Goal: Information Seeking & Learning: Check status

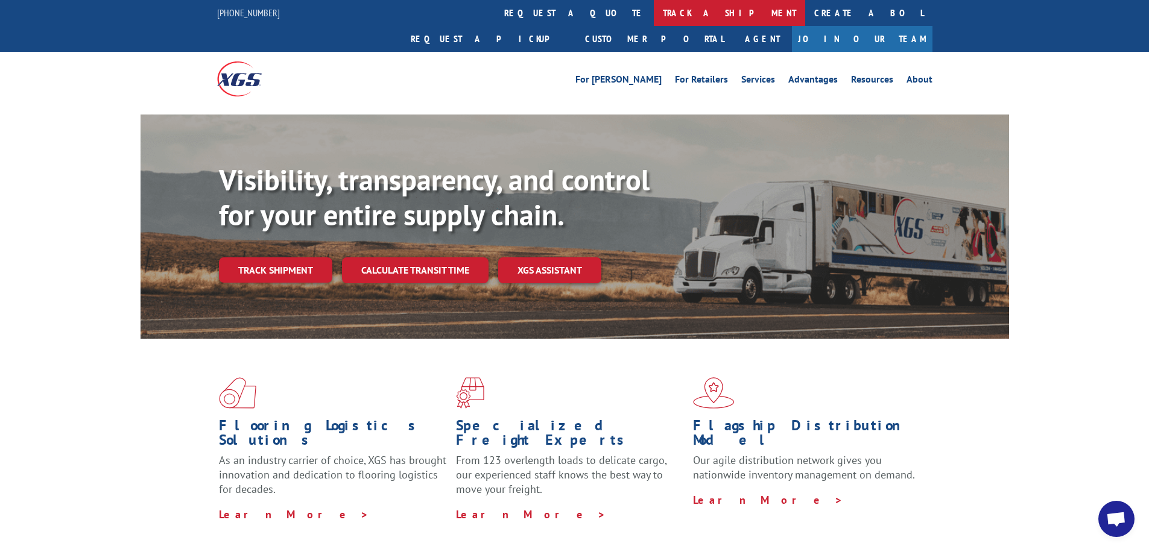
click at [654, 13] on link "track a shipment" at bounding box center [729, 13] width 151 height 26
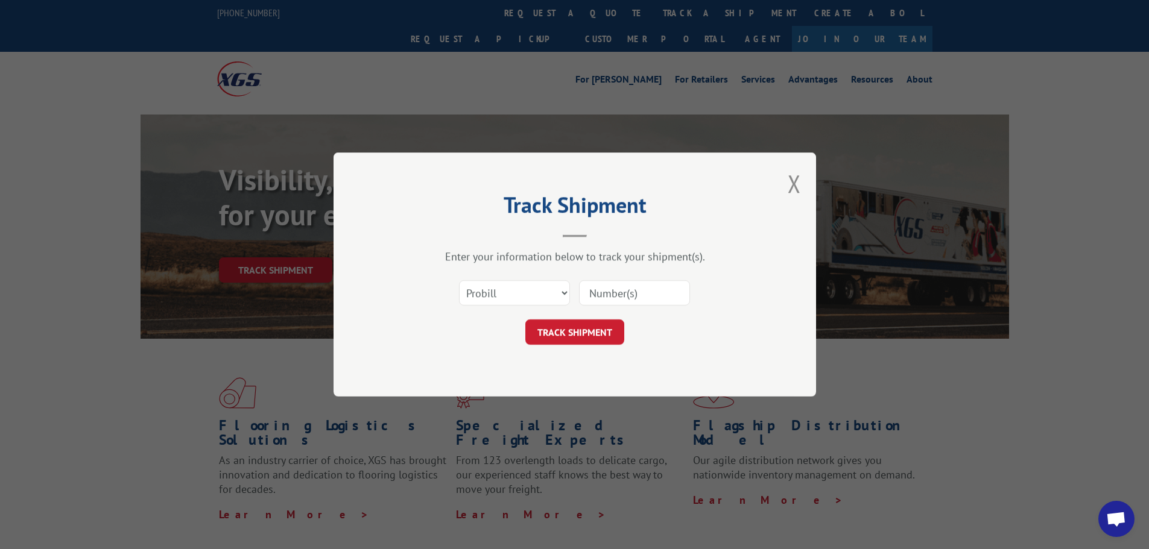
click at [590, 286] on input at bounding box center [634, 292] width 111 height 25
paste input "16331734"
type input "16331734"
click at [598, 333] on button "TRACK SHIPMENT" at bounding box center [574, 332] width 99 height 25
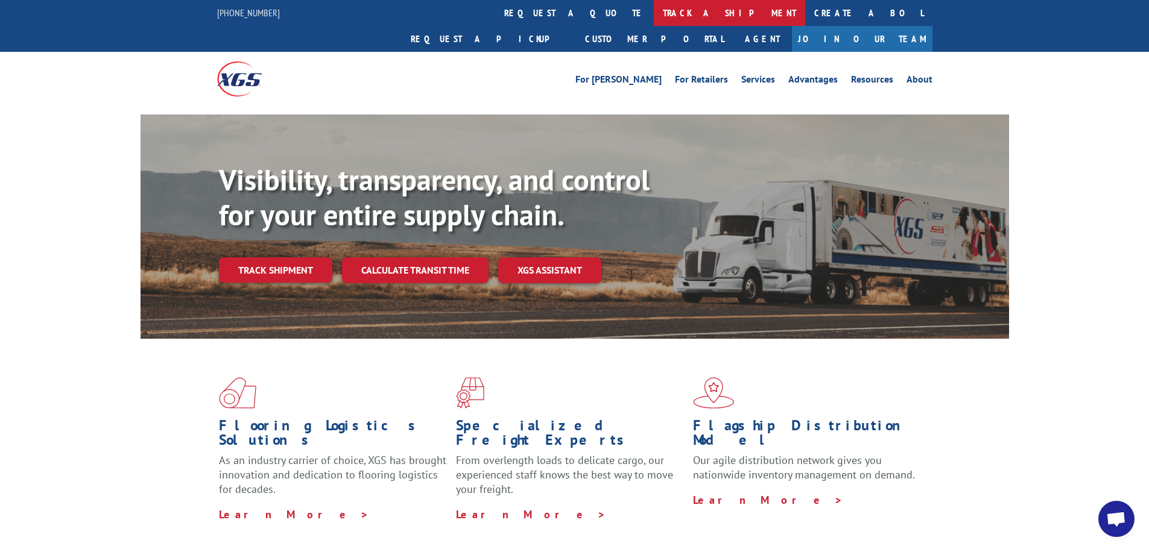
click at [654, 20] on link "track a shipment" at bounding box center [729, 13] width 151 height 26
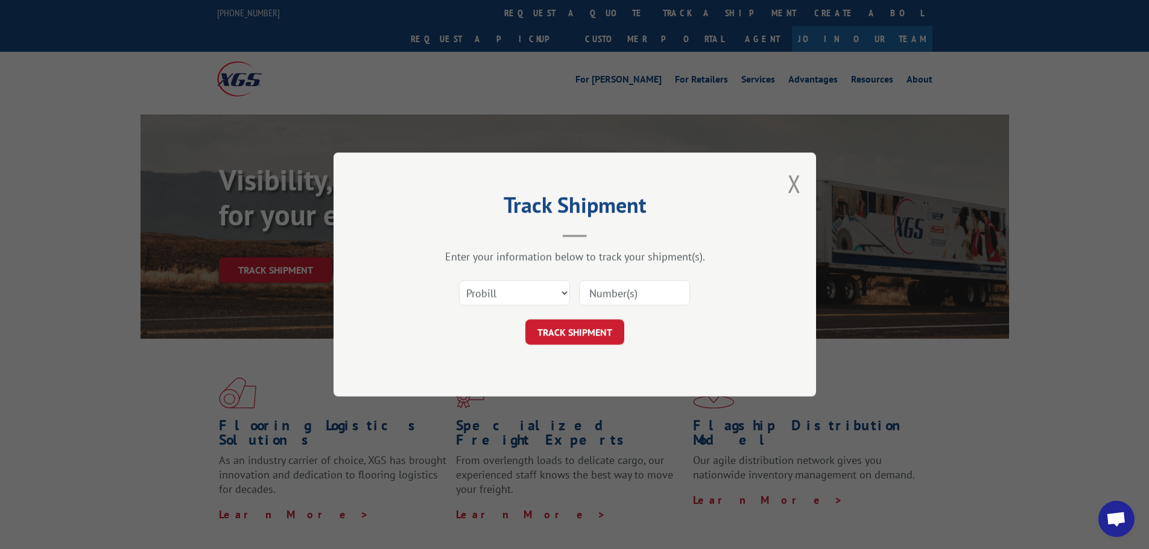
click at [602, 299] on input at bounding box center [634, 292] width 111 height 25
paste input "16331585"
type input "16331585"
click at [585, 332] on button "TRACK SHIPMENT" at bounding box center [574, 332] width 99 height 25
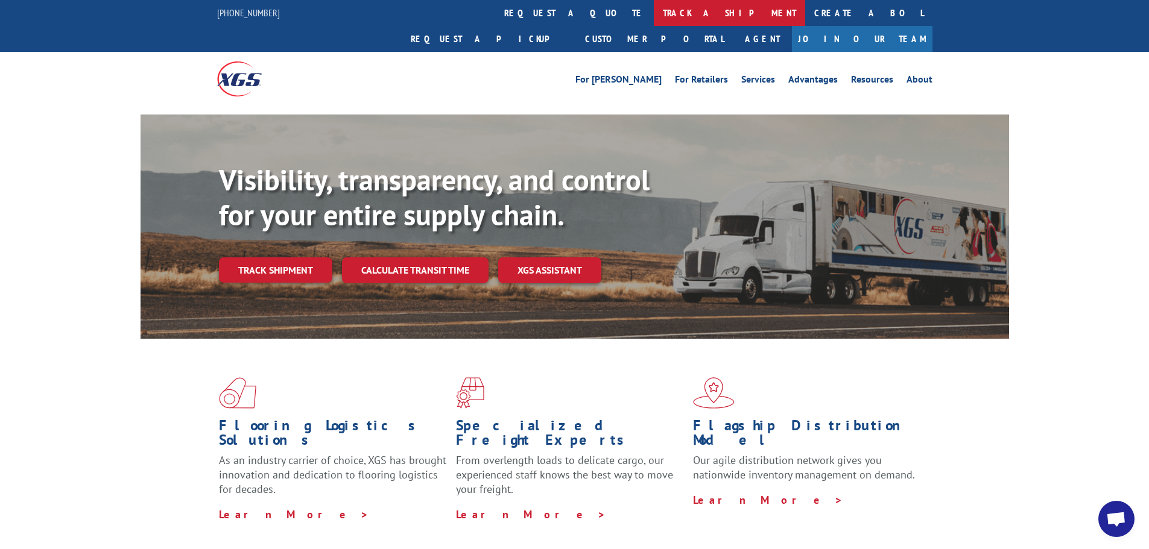
click at [654, 8] on link "track a shipment" at bounding box center [729, 13] width 151 height 26
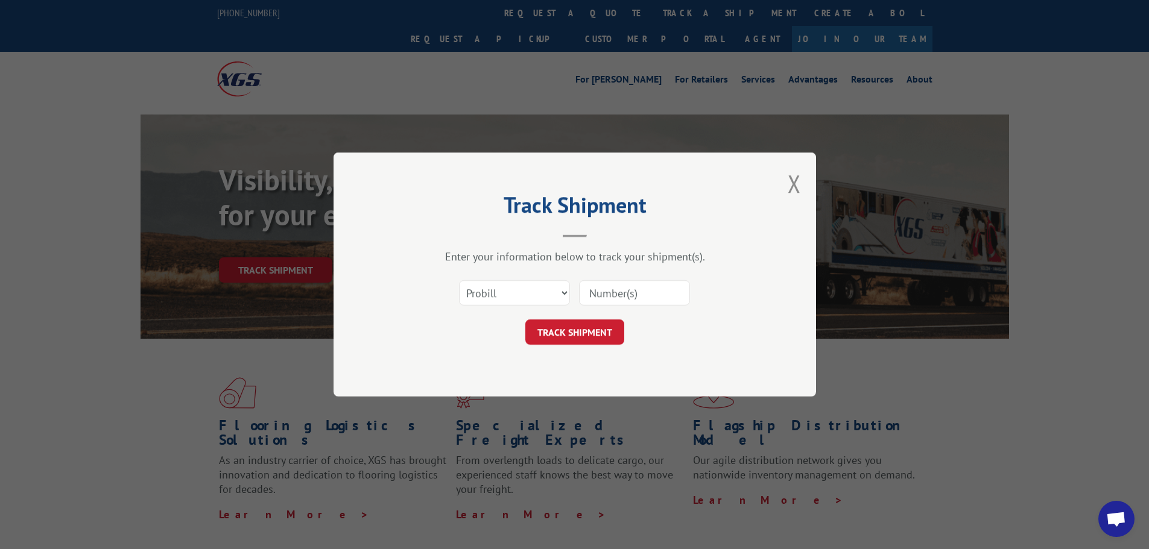
click at [599, 291] on input at bounding box center [634, 292] width 111 height 25
paste input "17477005"
type input "17477005"
click at [596, 332] on button "TRACK SHIPMENT" at bounding box center [574, 332] width 99 height 25
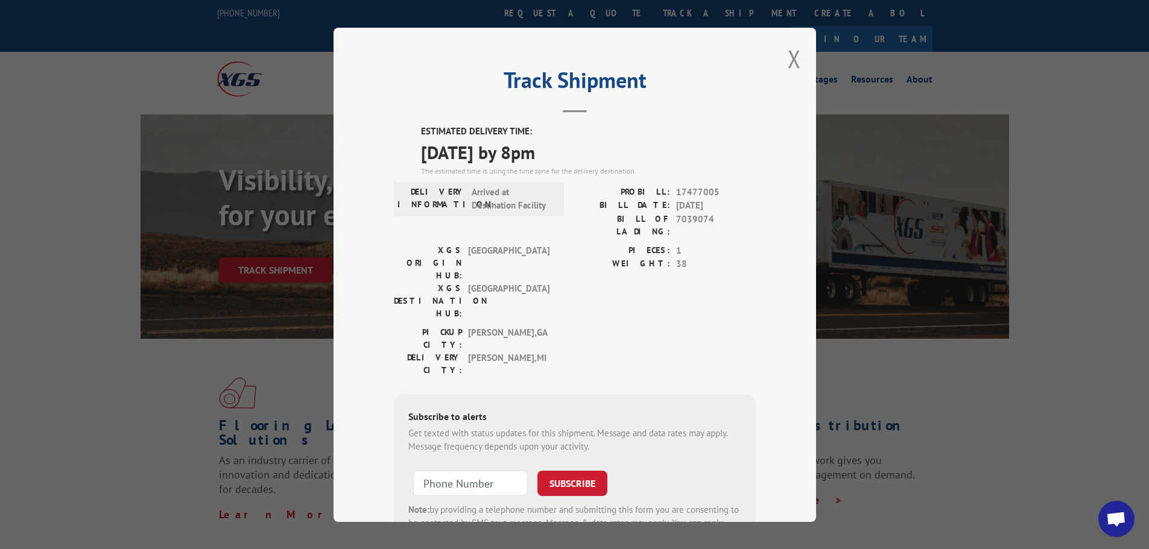
click at [777, 61] on div "Track Shipment ESTIMATED DELIVERY TIME: 10/01/2025 by 8pm The estimated time is…" at bounding box center [575, 275] width 482 height 495
click at [788, 57] on button "Close modal" at bounding box center [794, 59] width 13 height 32
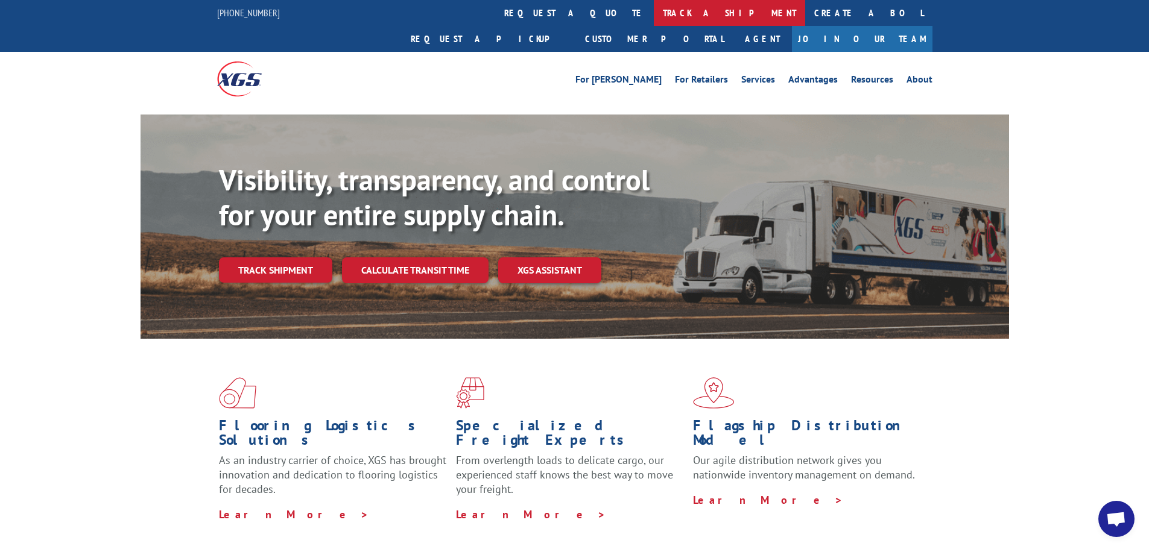
click at [654, 16] on link "track a shipment" at bounding box center [729, 13] width 151 height 26
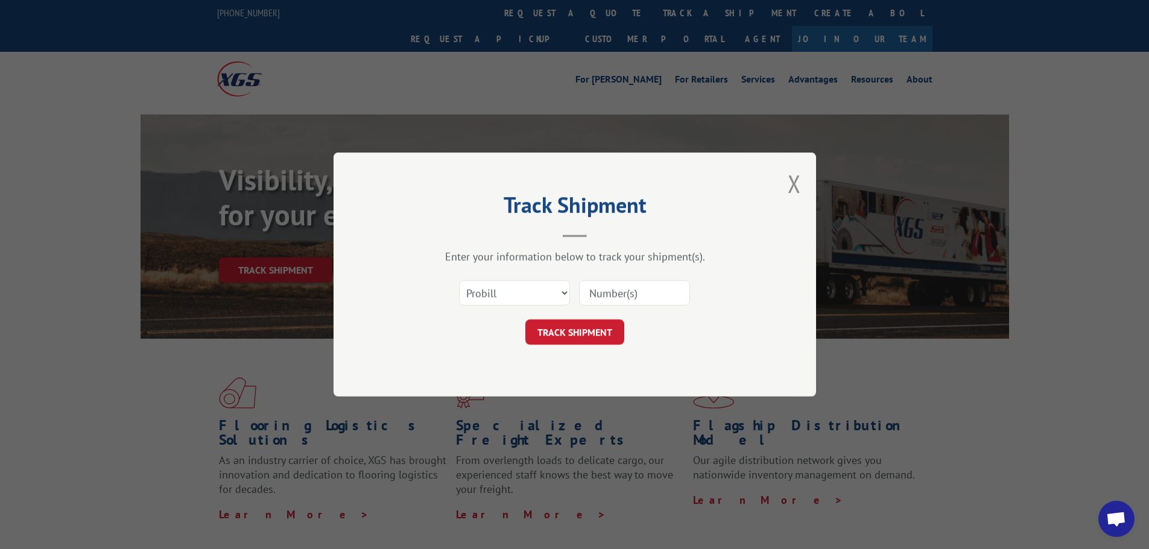
click at [604, 281] on input at bounding box center [634, 292] width 111 height 25
click at [599, 288] on input at bounding box center [634, 292] width 111 height 25
paste input "16331617"
type input "16331617"
click at [577, 339] on button "TRACK SHIPMENT" at bounding box center [574, 332] width 99 height 25
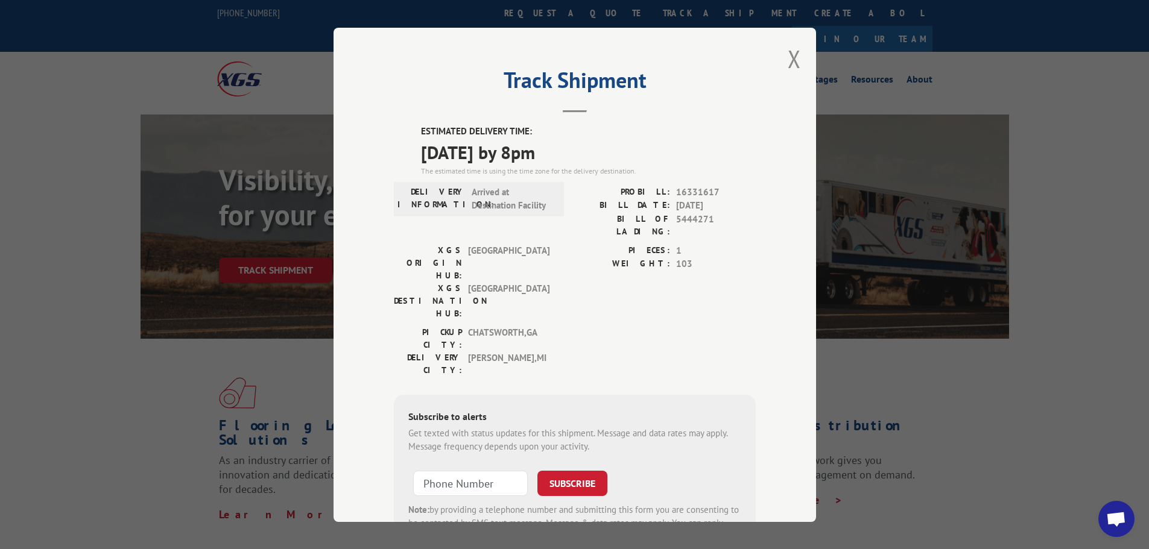
drag, startPoint x: 785, startPoint y: 66, endPoint x: 728, endPoint y: 55, distance: 58.3
click at [780, 66] on div "Track Shipment ESTIMATED DELIVERY TIME: 10/01/2025 by 8pm The estimated time is…" at bounding box center [575, 275] width 482 height 495
click at [792, 57] on button "Close modal" at bounding box center [794, 59] width 13 height 32
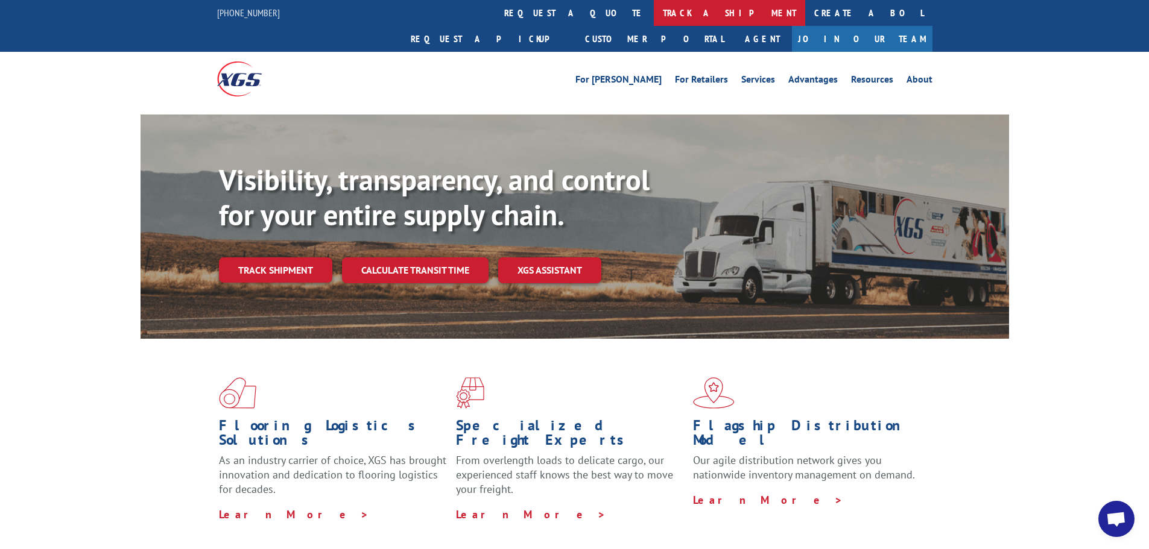
click at [654, 7] on link "track a shipment" at bounding box center [729, 13] width 151 height 26
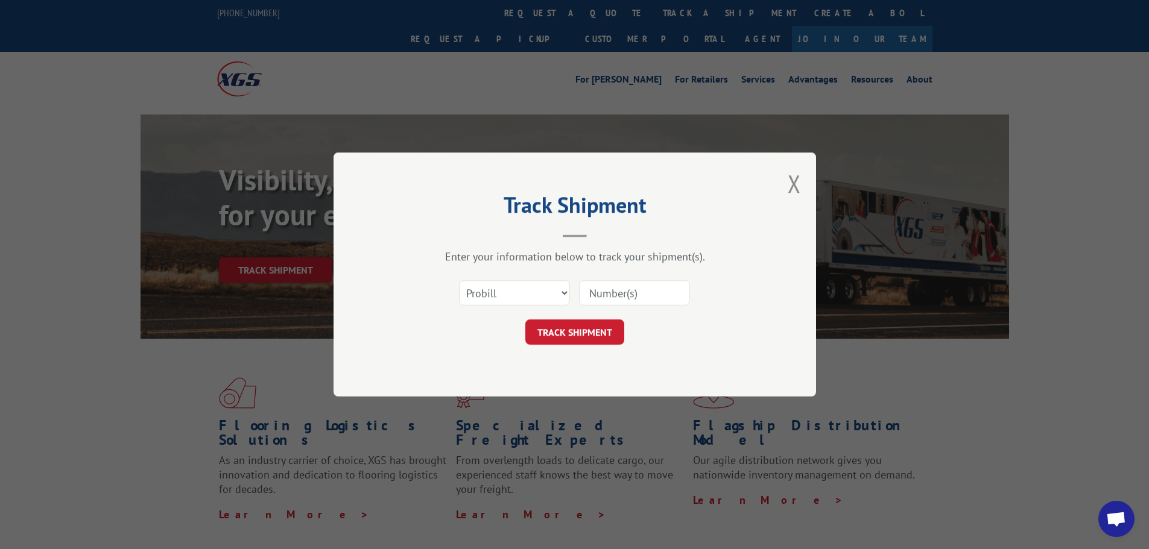
click at [605, 288] on input at bounding box center [634, 292] width 111 height 25
paste input "17477487"
type input "17477487"
click at [593, 335] on button "TRACK SHIPMENT" at bounding box center [574, 332] width 99 height 25
